Goal: Find specific page/section: Find specific page/section

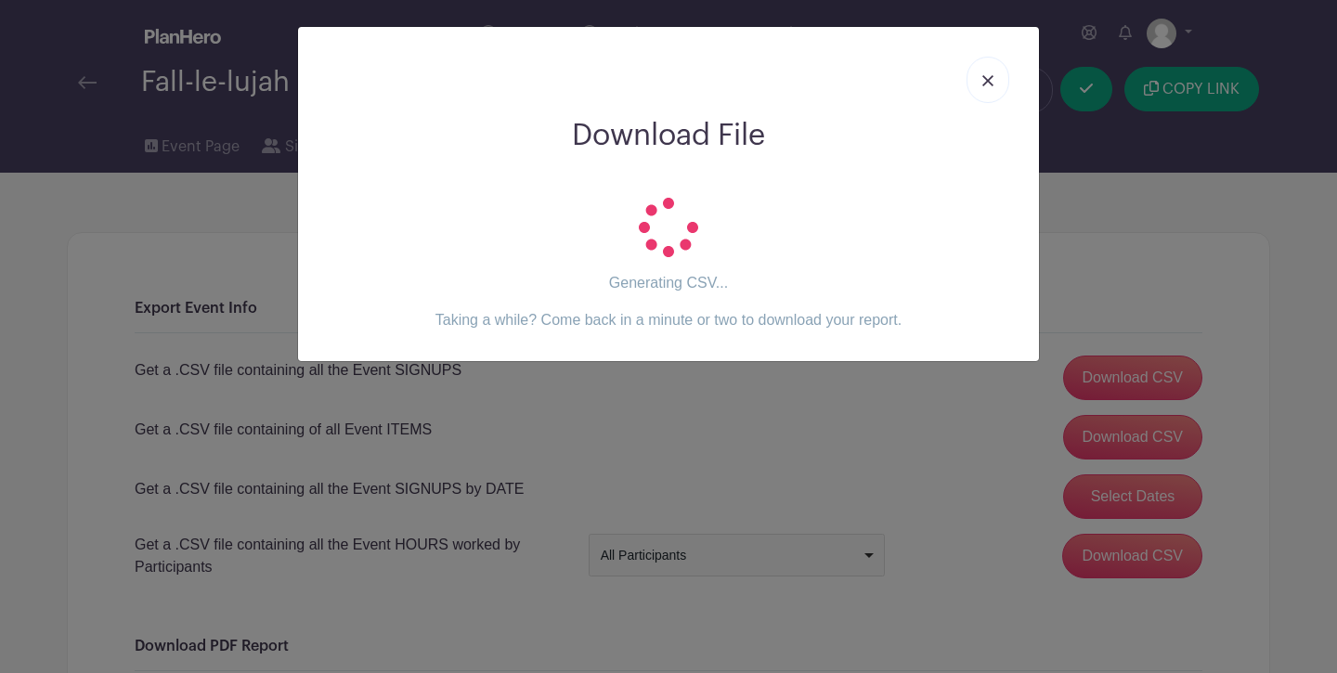
click at [986, 77] on img at bounding box center [988, 80] width 11 height 11
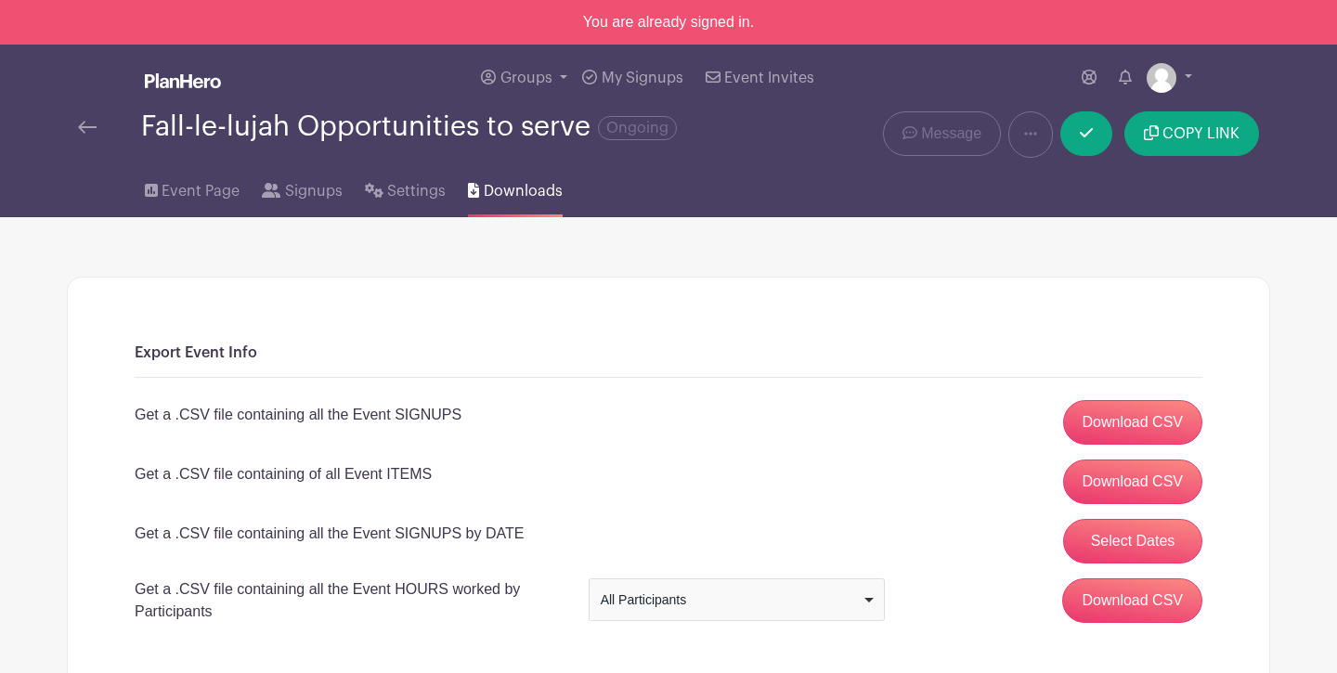
click at [86, 126] on img at bounding box center [87, 127] width 19 height 13
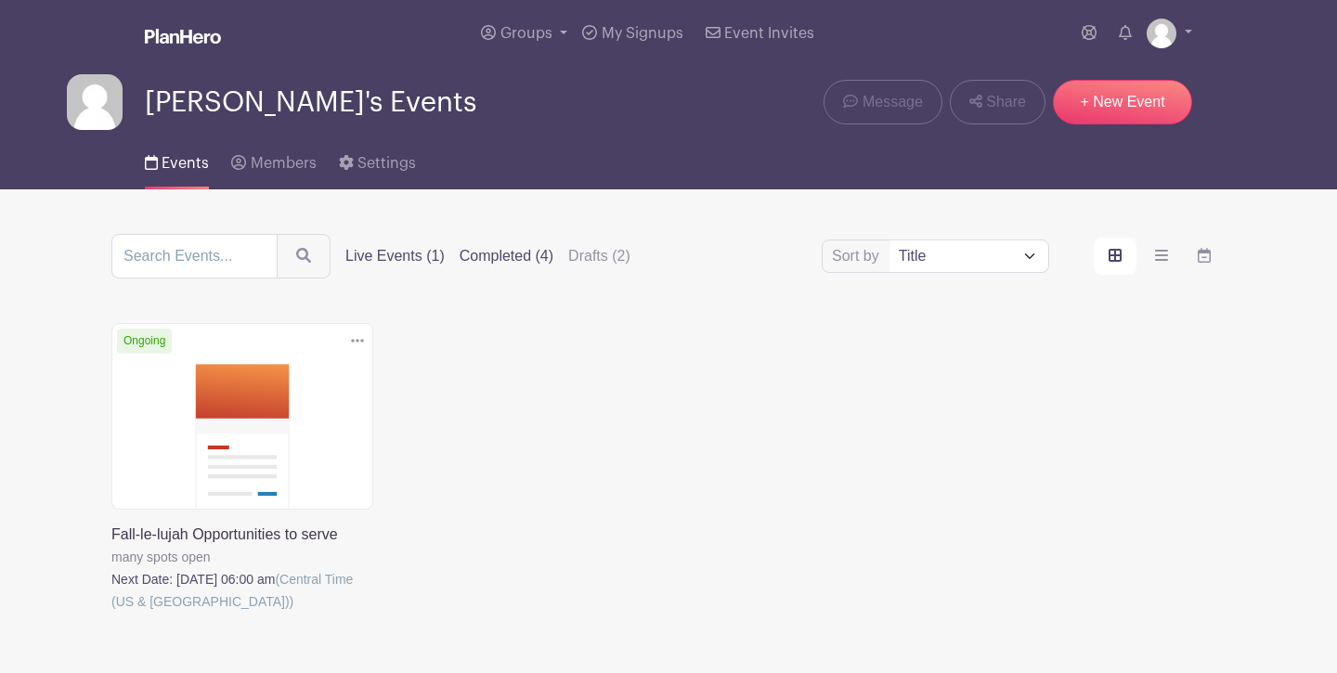
click at [530, 253] on label "Completed (4)" at bounding box center [507, 256] width 94 height 22
click at [0, 0] on input "Completed (4)" at bounding box center [0, 0] width 0 height 0
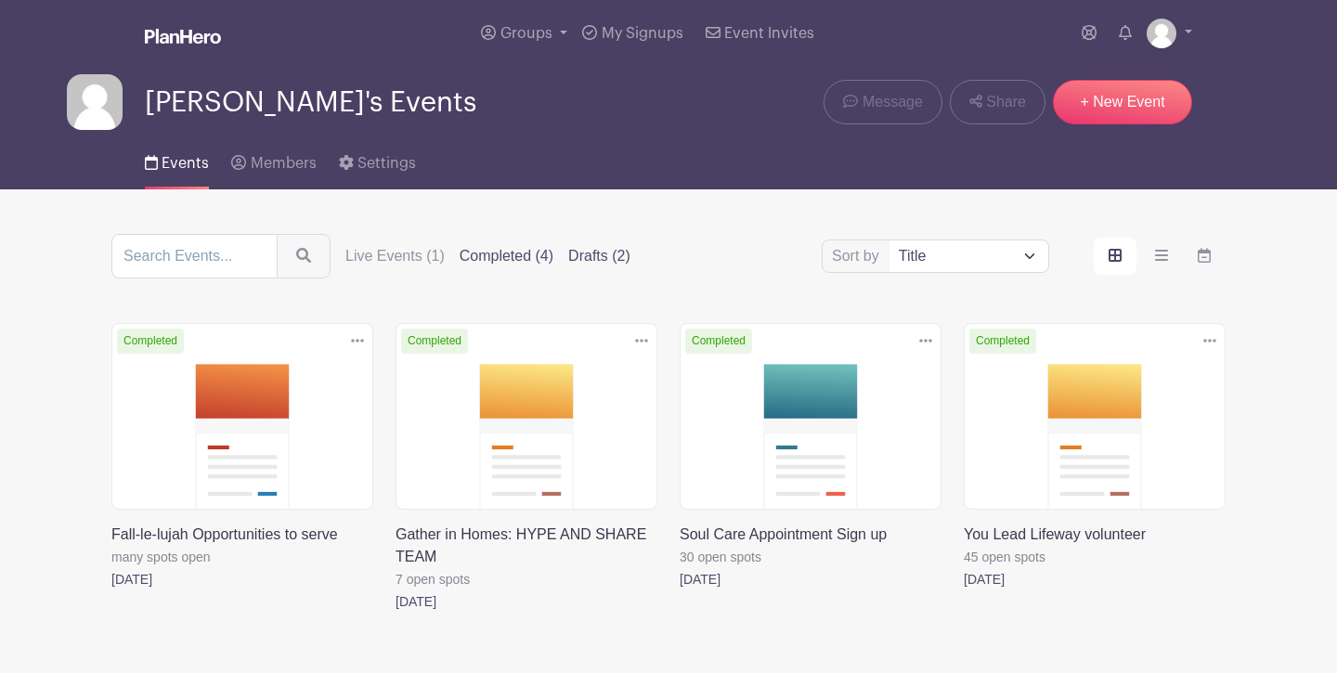
click at [614, 253] on label "Drafts (2)" at bounding box center [599, 256] width 62 height 22
click at [0, 0] on input "Drafts (2)" at bounding box center [0, 0] width 0 height 0
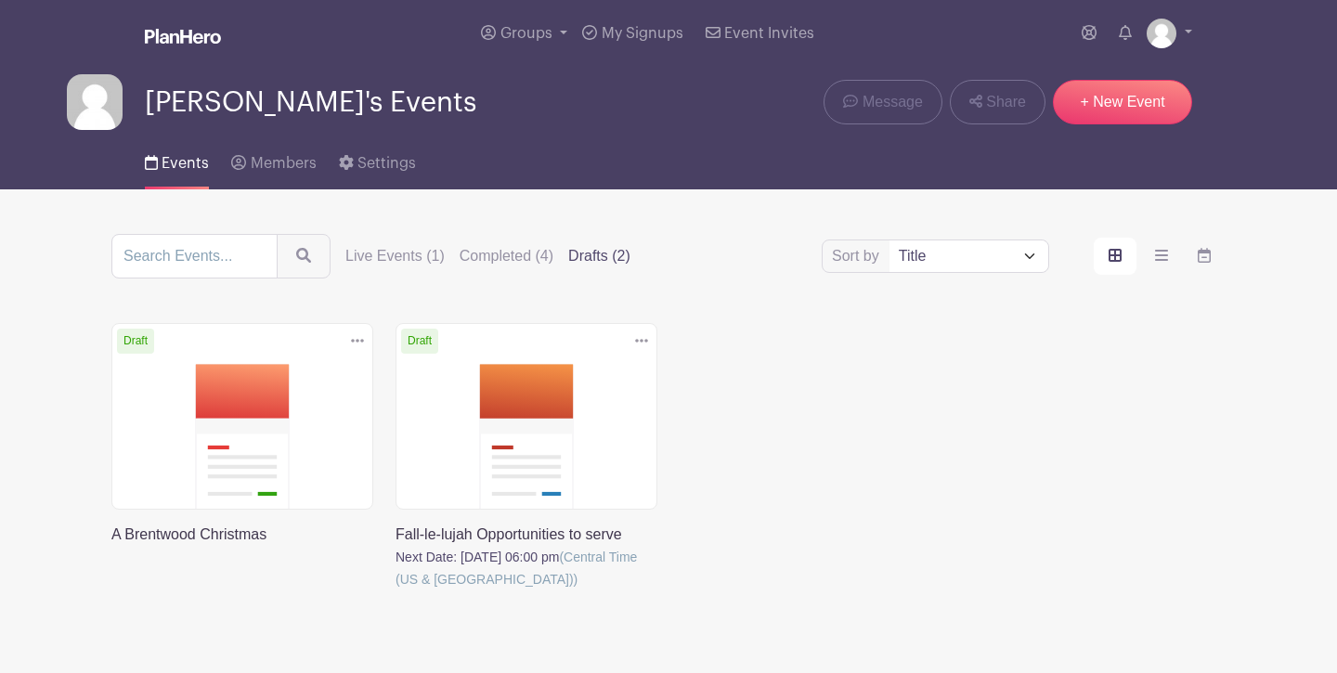
click at [111, 546] on link at bounding box center [111, 546] width 0 height 0
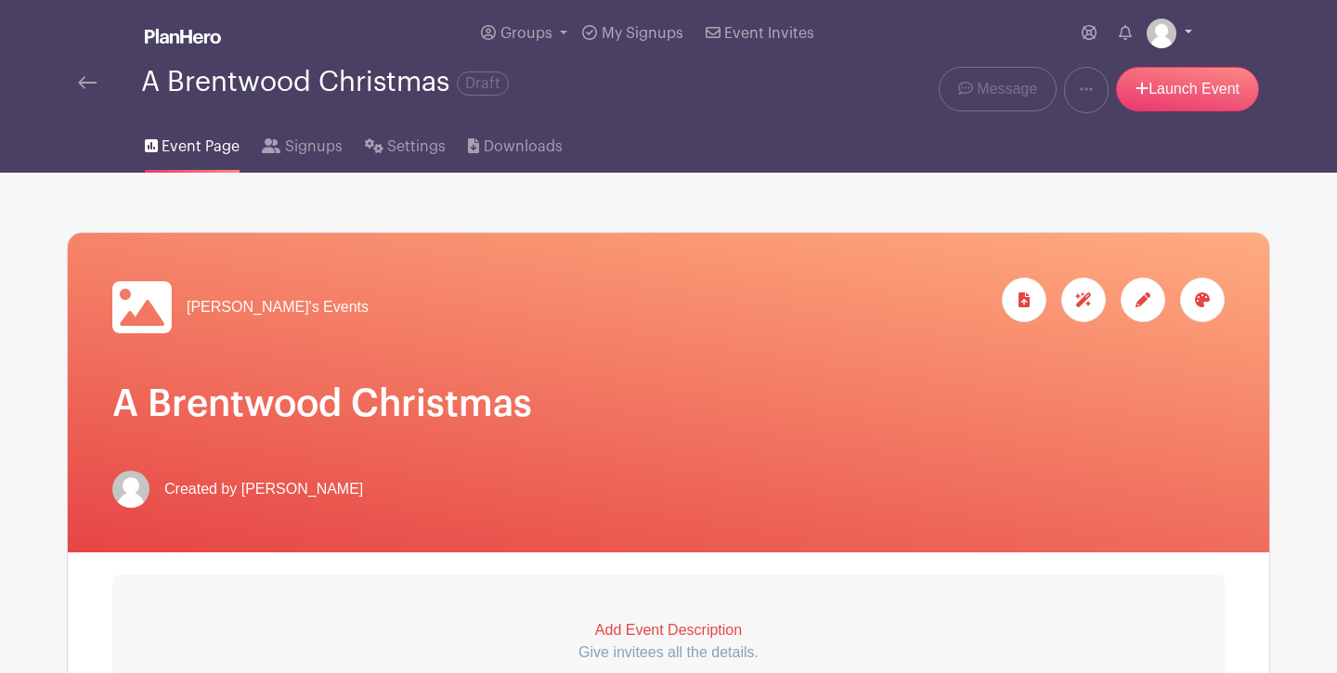
click at [1188, 33] on link at bounding box center [1170, 34] width 46 height 30
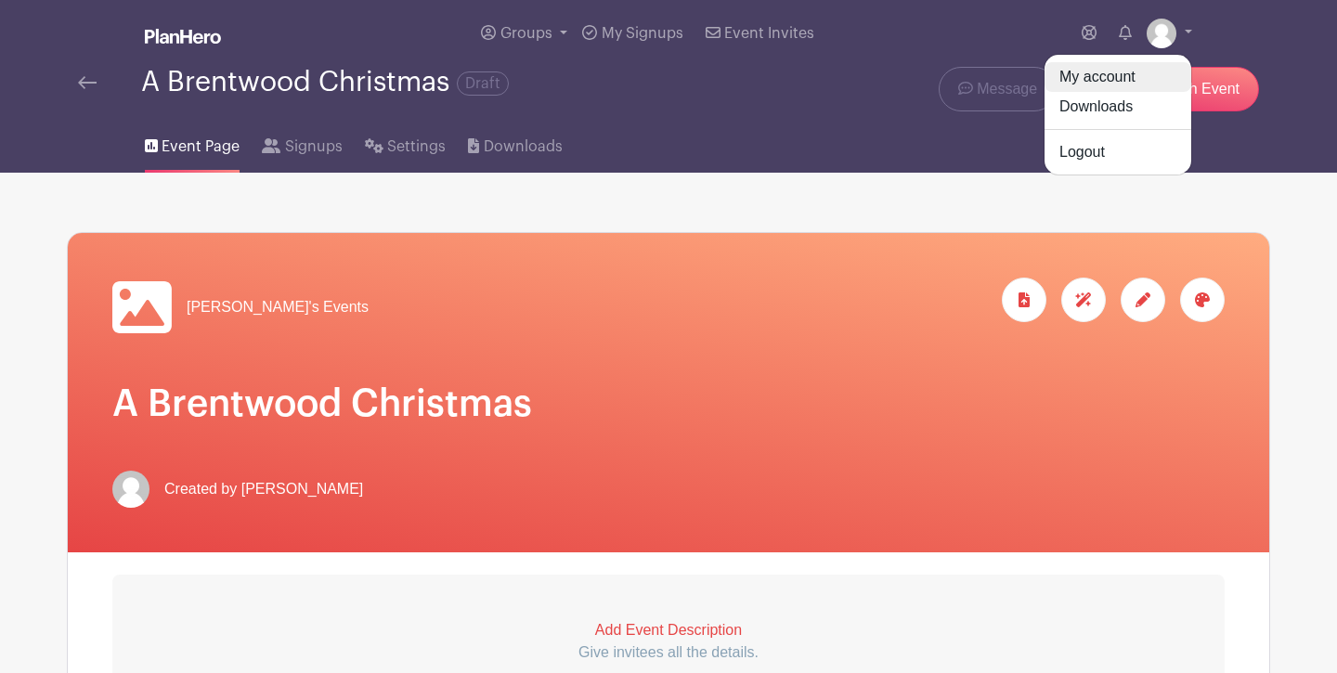
click at [1124, 67] on link "My account" at bounding box center [1118, 77] width 147 height 30
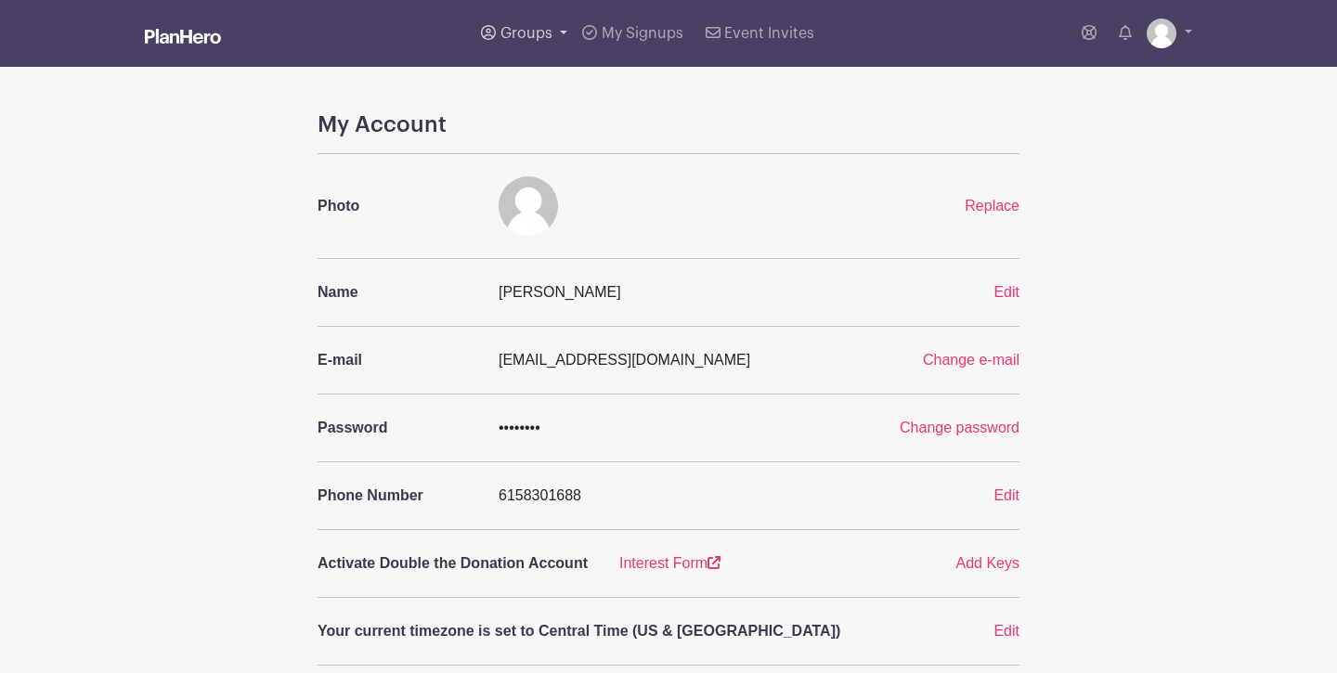
click at [503, 32] on span "Groups" at bounding box center [527, 33] width 52 height 15
click at [537, 96] on span "All Groups" at bounding box center [555, 95] width 72 height 21
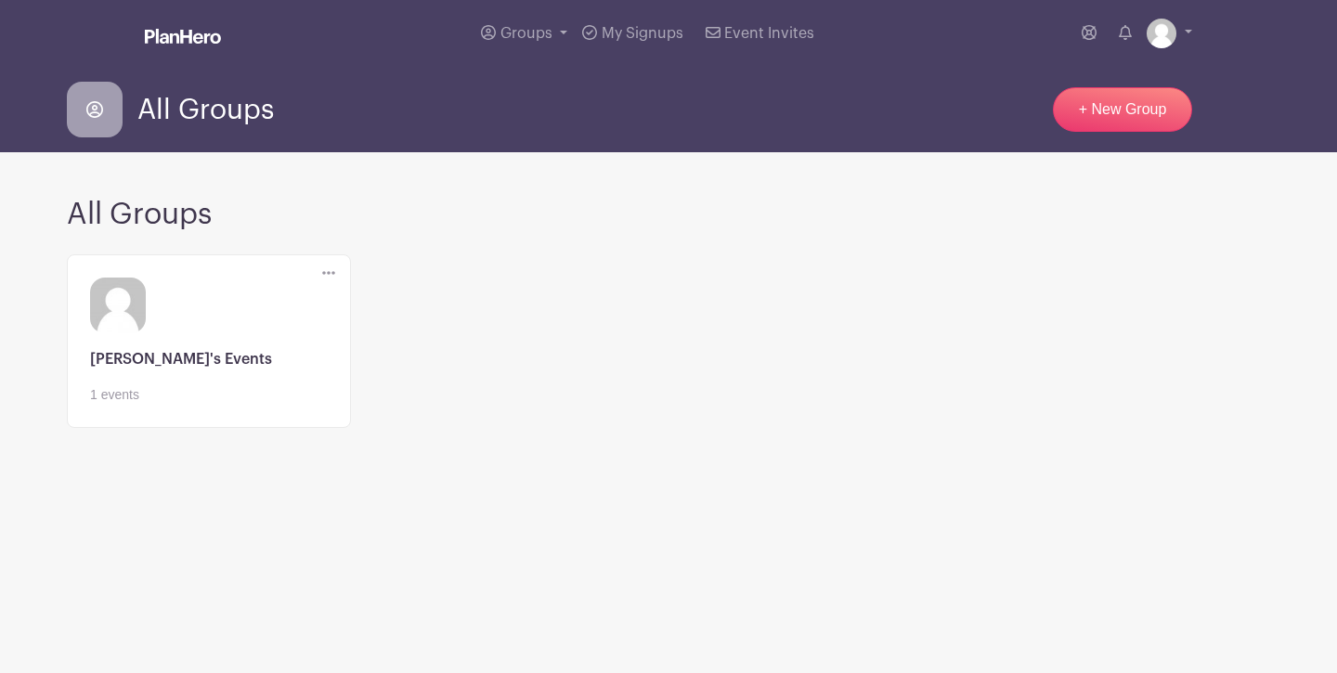
click at [110, 405] on link at bounding box center [209, 405] width 238 height 0
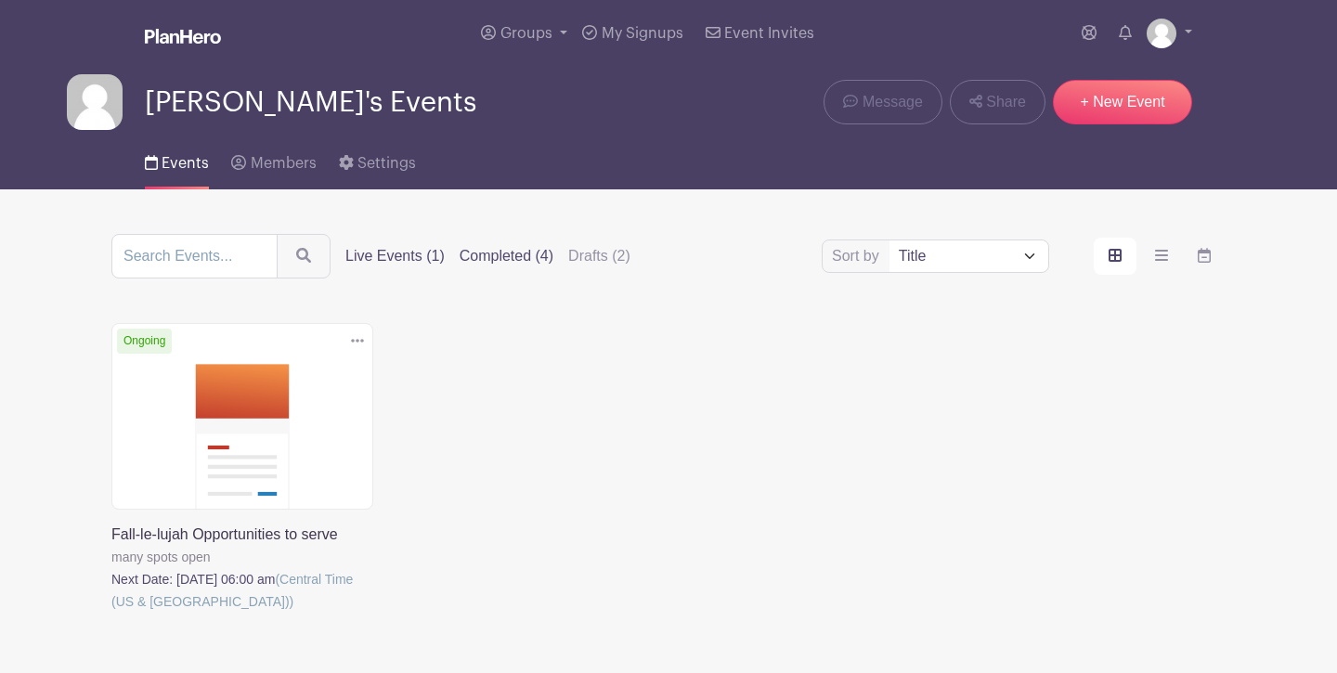
click at [526, 249] on label "Completed (4)" at bounding box center [507, 256] width 94 height 22
click at [0, 0] on input "Completed (4)" at bounding box center [0, 0] width 0 height 0
click at [540, 260] on label "Completed (4)" at bounding box center [507, 256] width 94 height 22
click at [0, 0] on input "Completed (4)" at bounding box center [0, 0] width 0 height 0
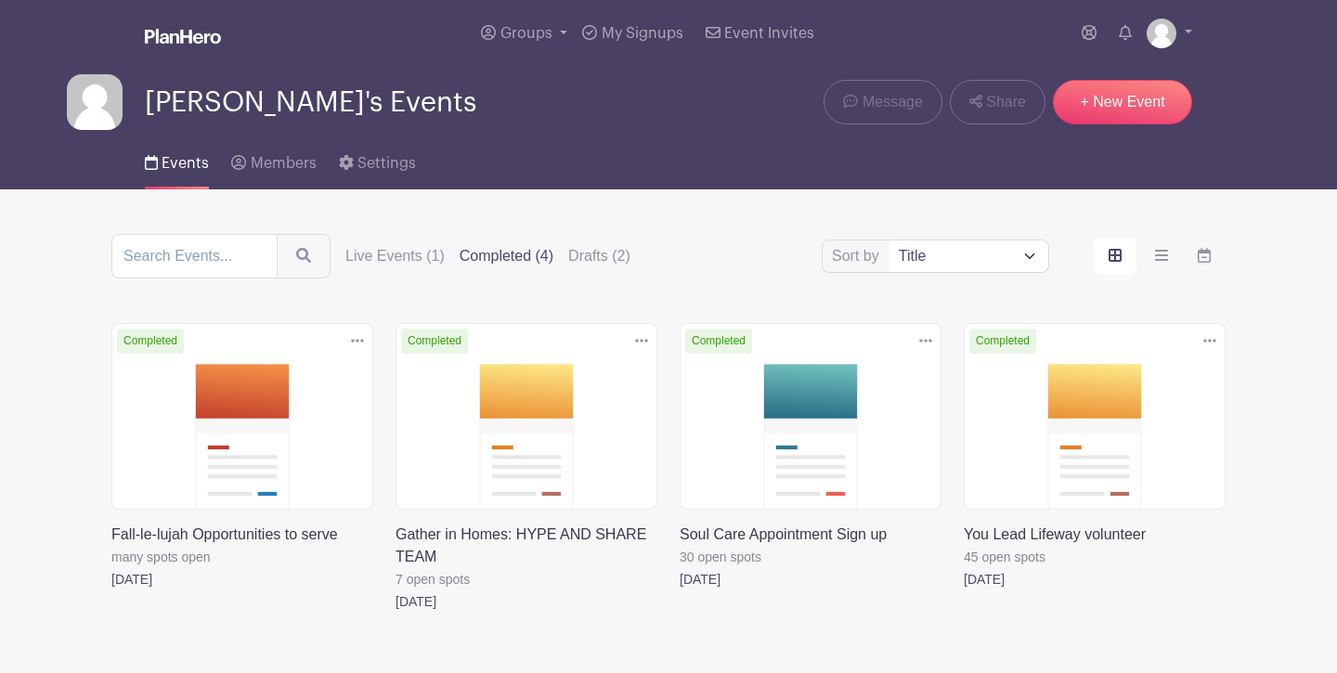
click at [923, 340] on icon at bounding box center [925, 340] width 13 height 15
click at [846, 416] on link "Delete" at bounding box center [865, 412] width 147 height 30
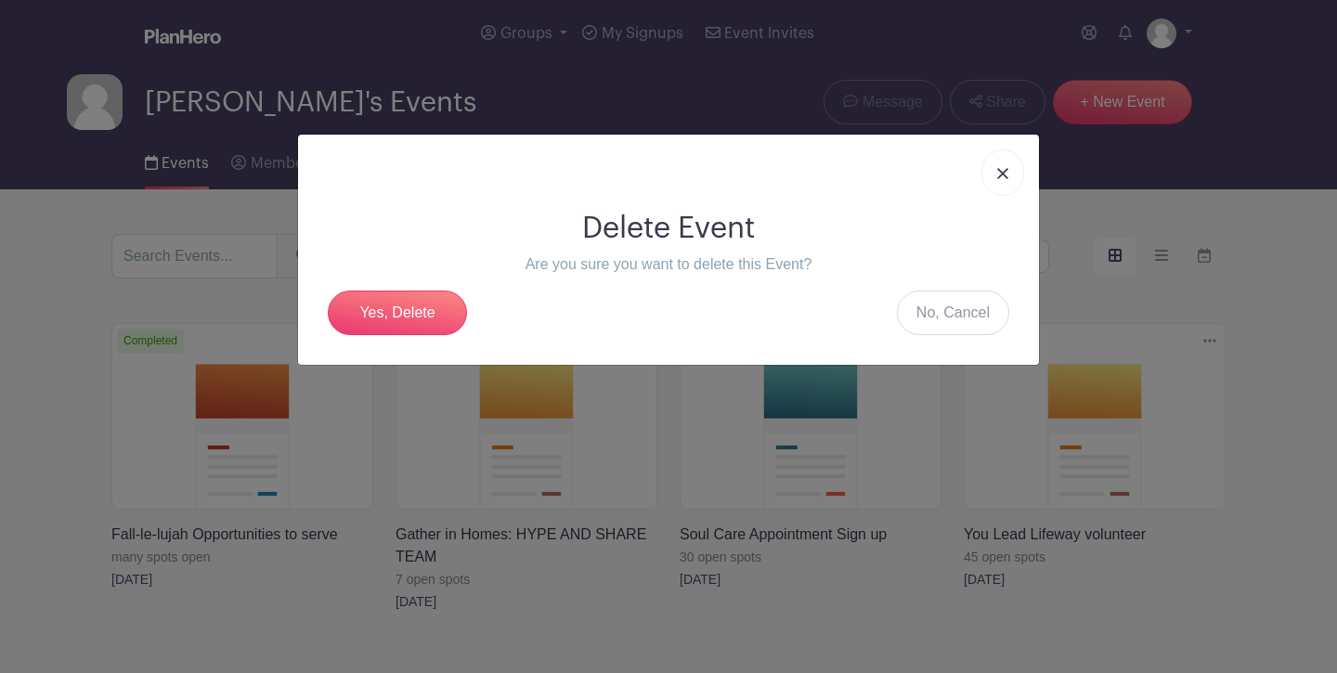
click at [1006, 178] on img at bounding box center [1002, 173] width 11 height 11
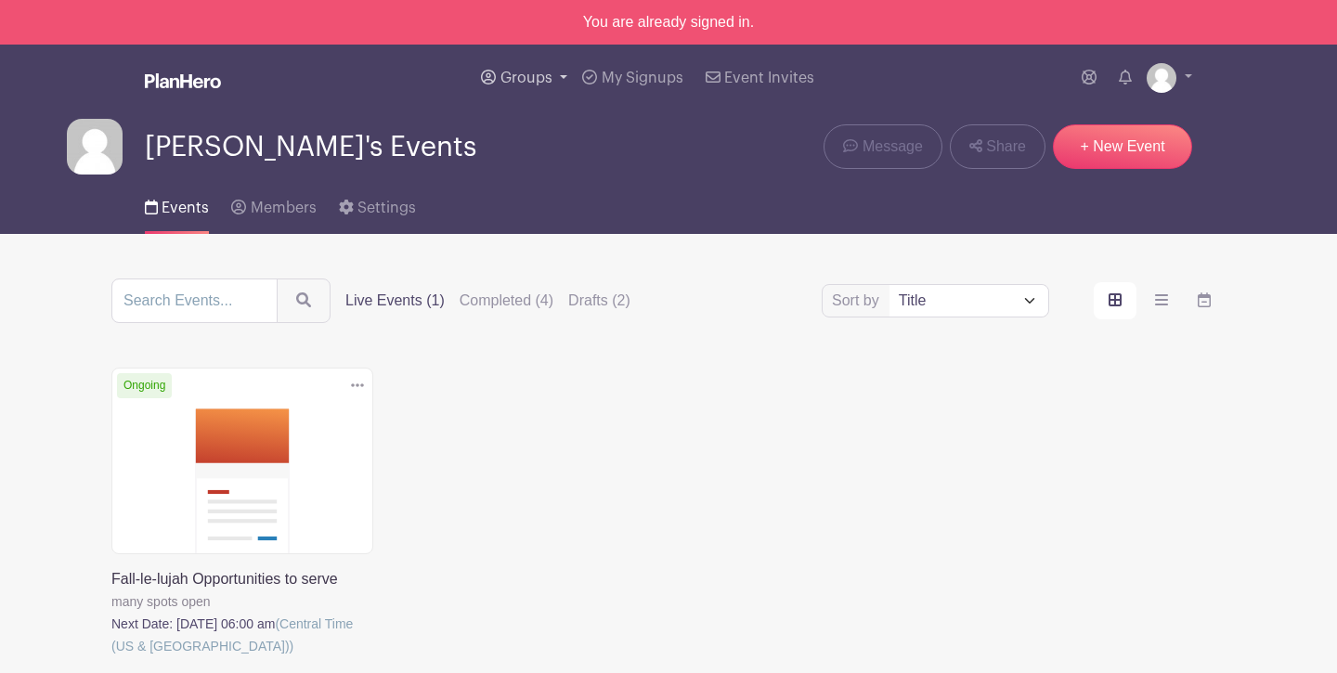
click at [549, 75] on span "Groups" at bounding box center [527, 78] width 52 height 15
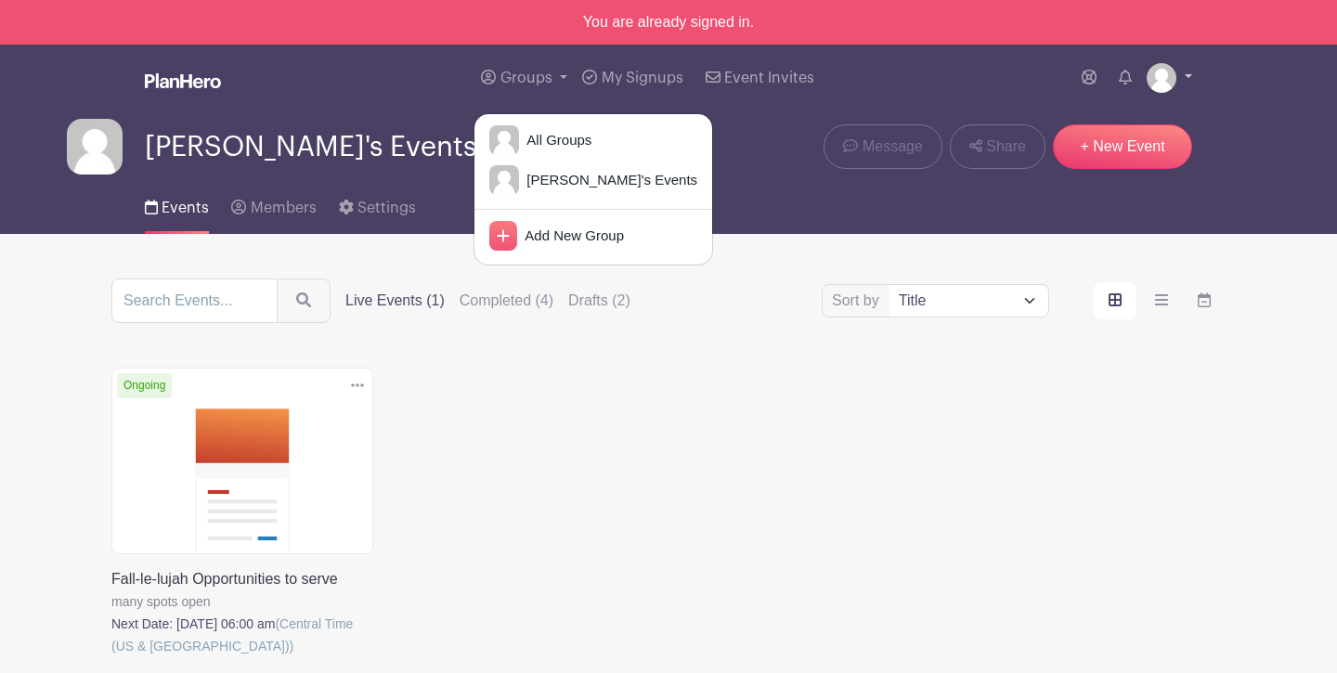
click at [1190, 77] on link at bounding box center [1170, 78] width 46 height 30
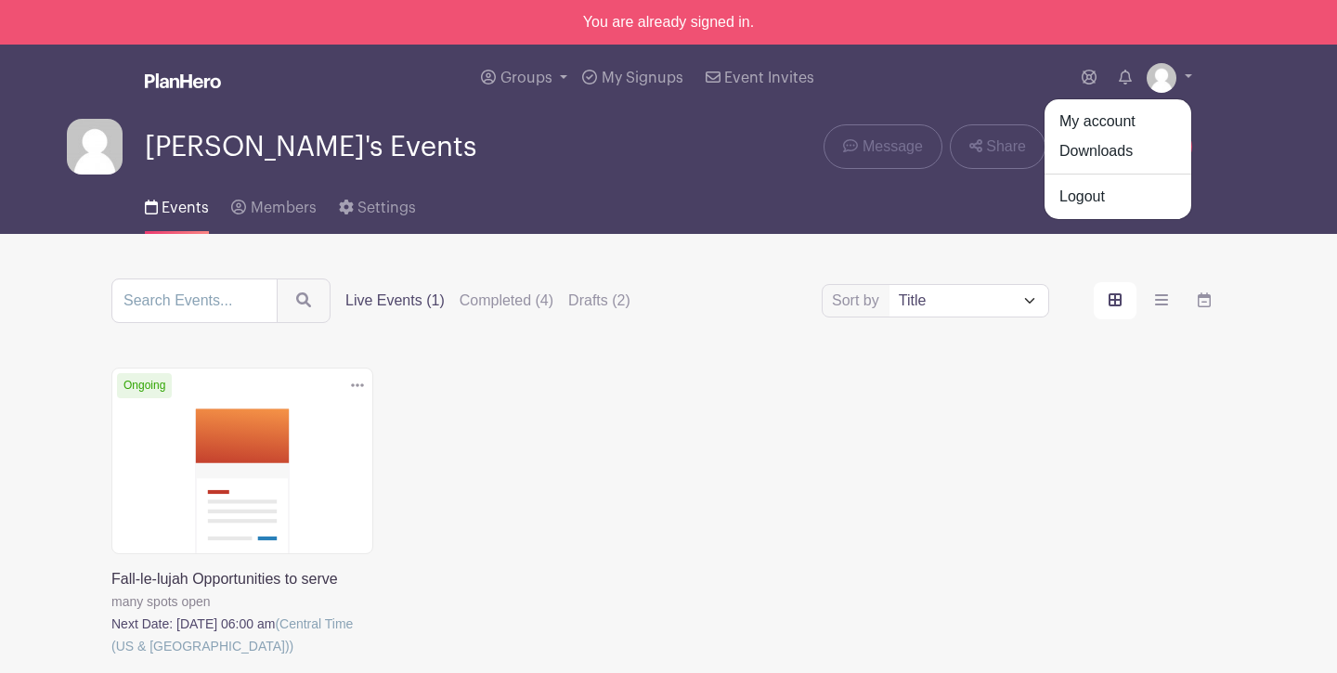
click at [659, 137] on div "Amy-Jo's Events Message Share + New Event" at bounding box center [669, 147] width 1204 height 56
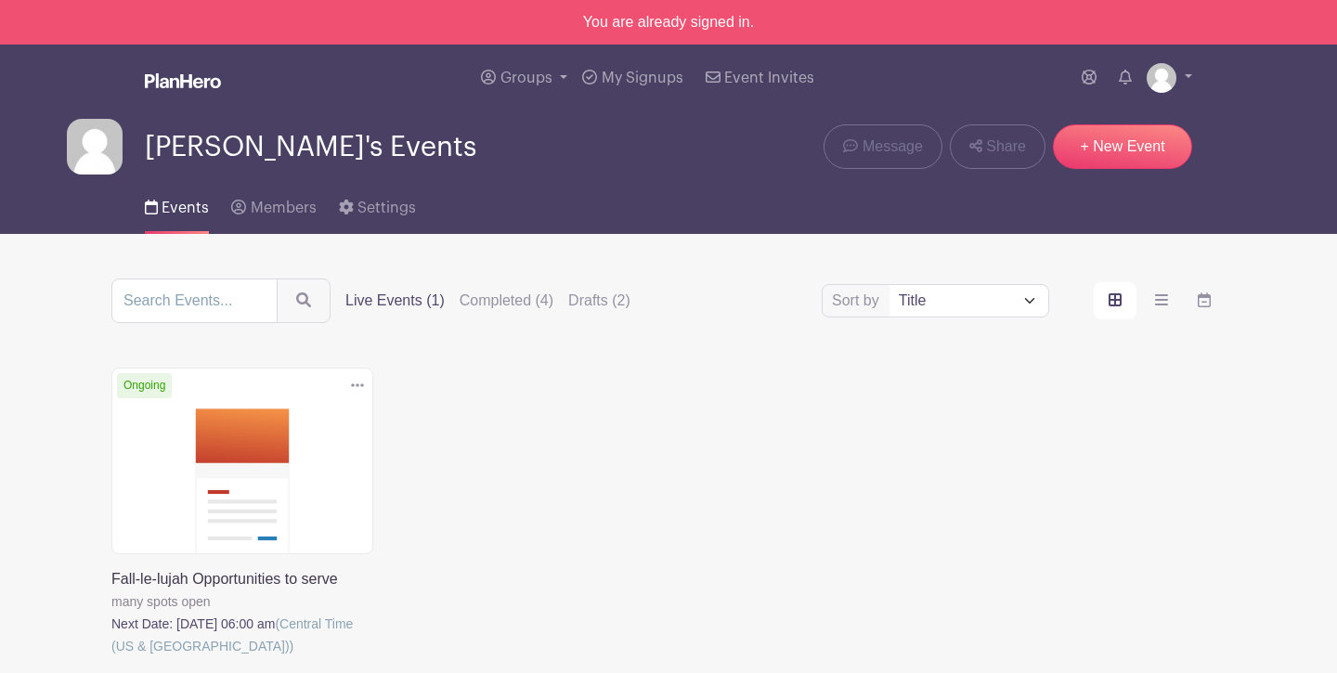
click at [90, 138] on img at bounding box center [95, 147] width 56 height 56
click at [228, 301] on input "search" at bounding box center [194, 301] width 166 height 45
type input "christmas"
click at [319, 303] on button "submit" at bounding box center [304, 301] width 54 height 45
